Goal: Book appointment/travel/reservation

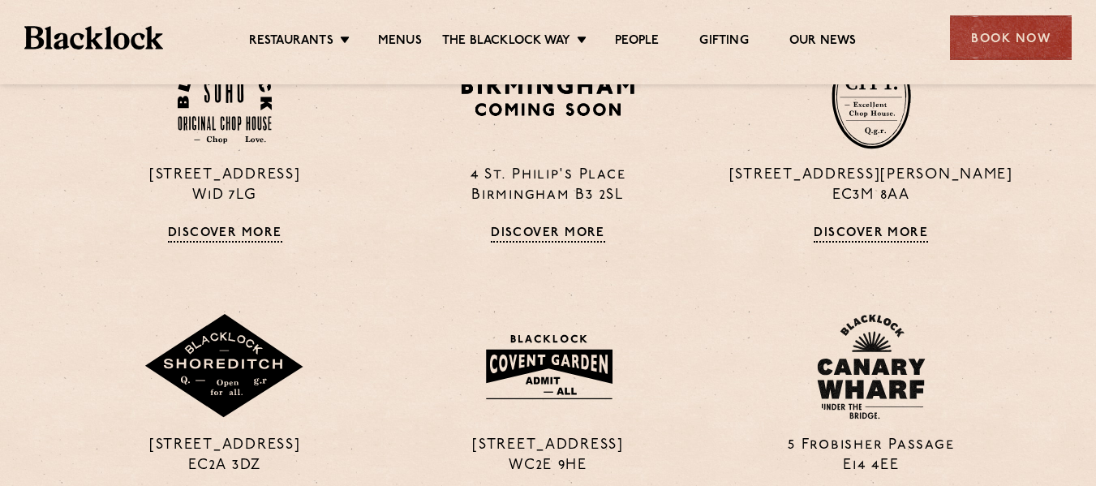
scroll to position [1102, 0]
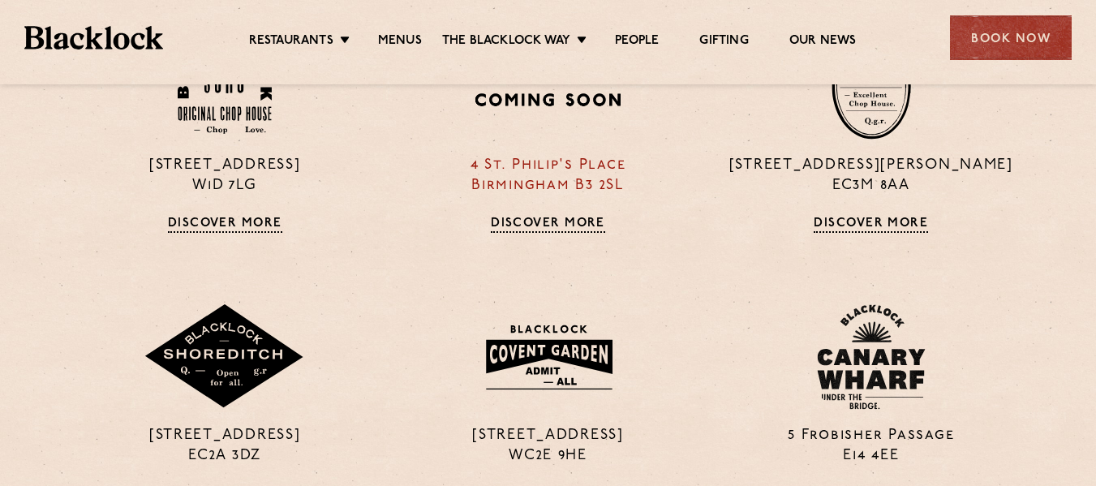
click at [548, 226] on link "Discover More" at bounding box center [548, 225] width 114 height 16
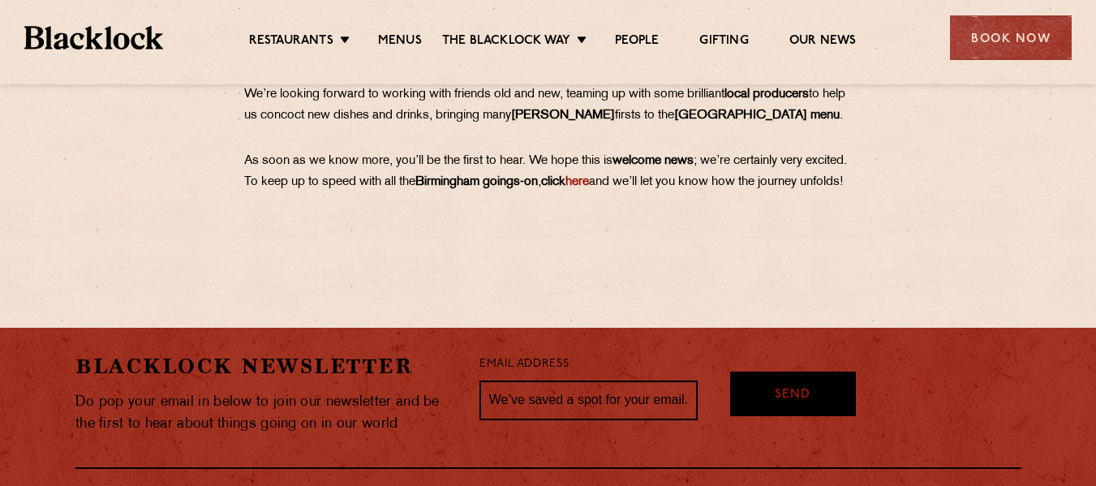
scroll to position [1020, 0]
click at [589, 182] on link "here" at bounding box center [577, 181] width 24 height 12
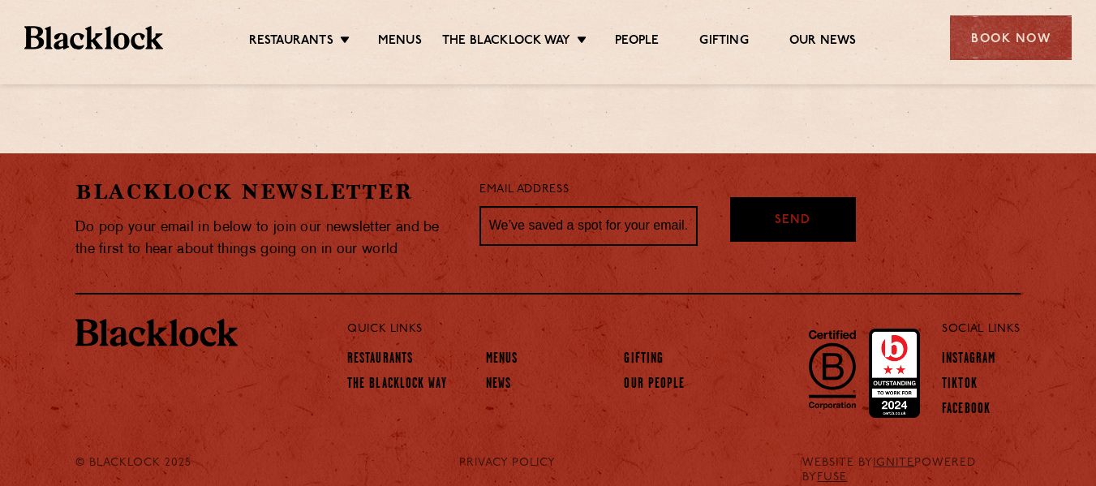
scroll to position [1233, 0]
